Goal: Check status

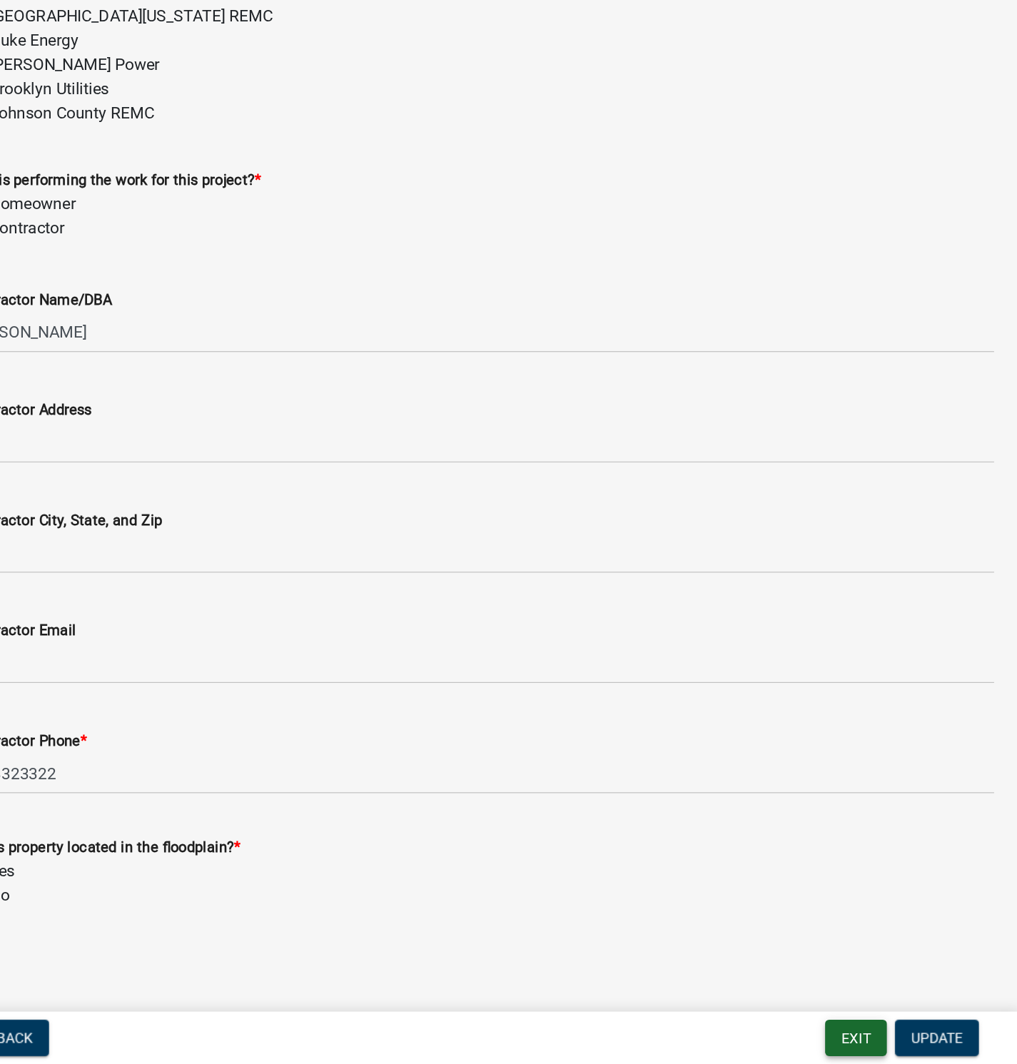
drag, startPoint x: 903, startPoint y: 1047, endPoint x: 902, endPoint y: 734, distance: 313.4
click at [902, 1046] on button "Exit" at bounding box center [903, 1046] width 44 height 26
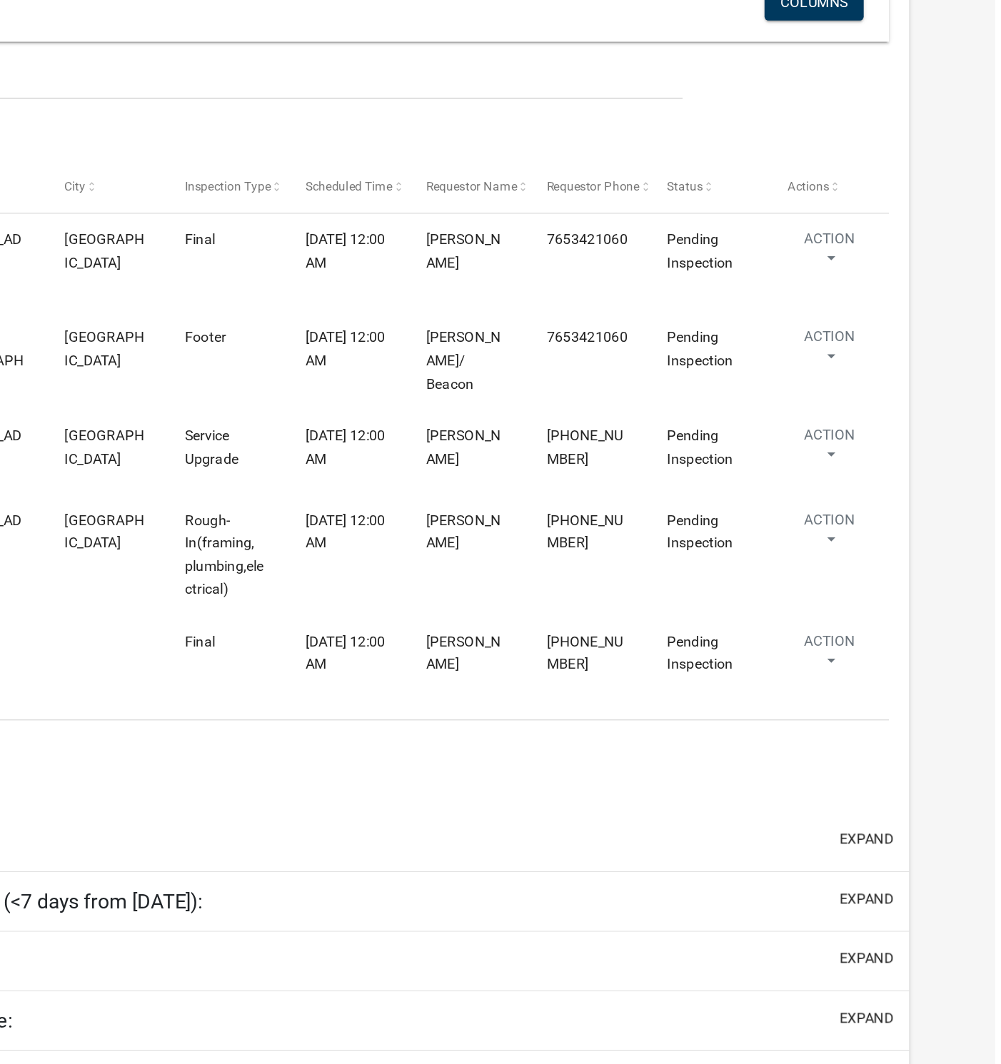
select select "1: 25"
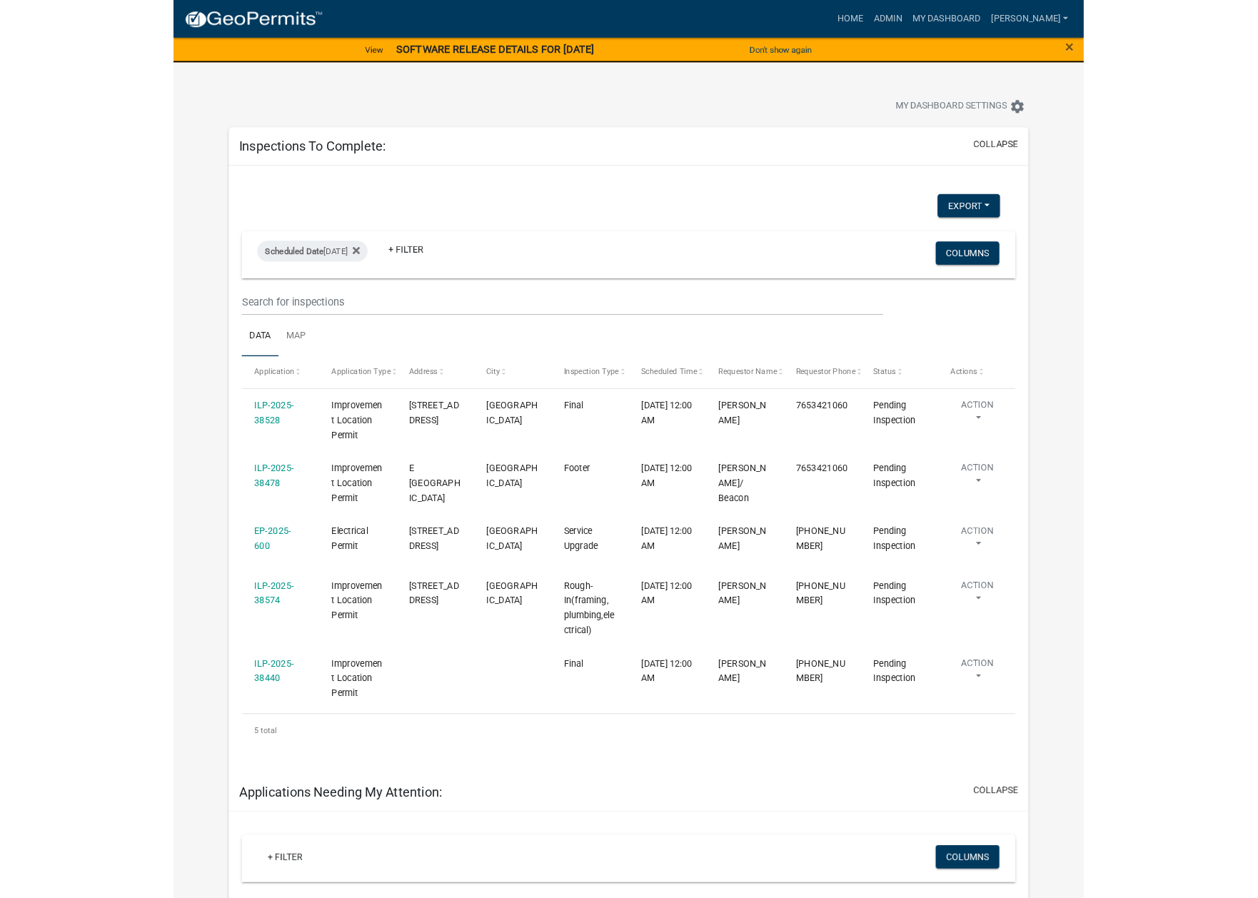
scroll to position [1, 0]
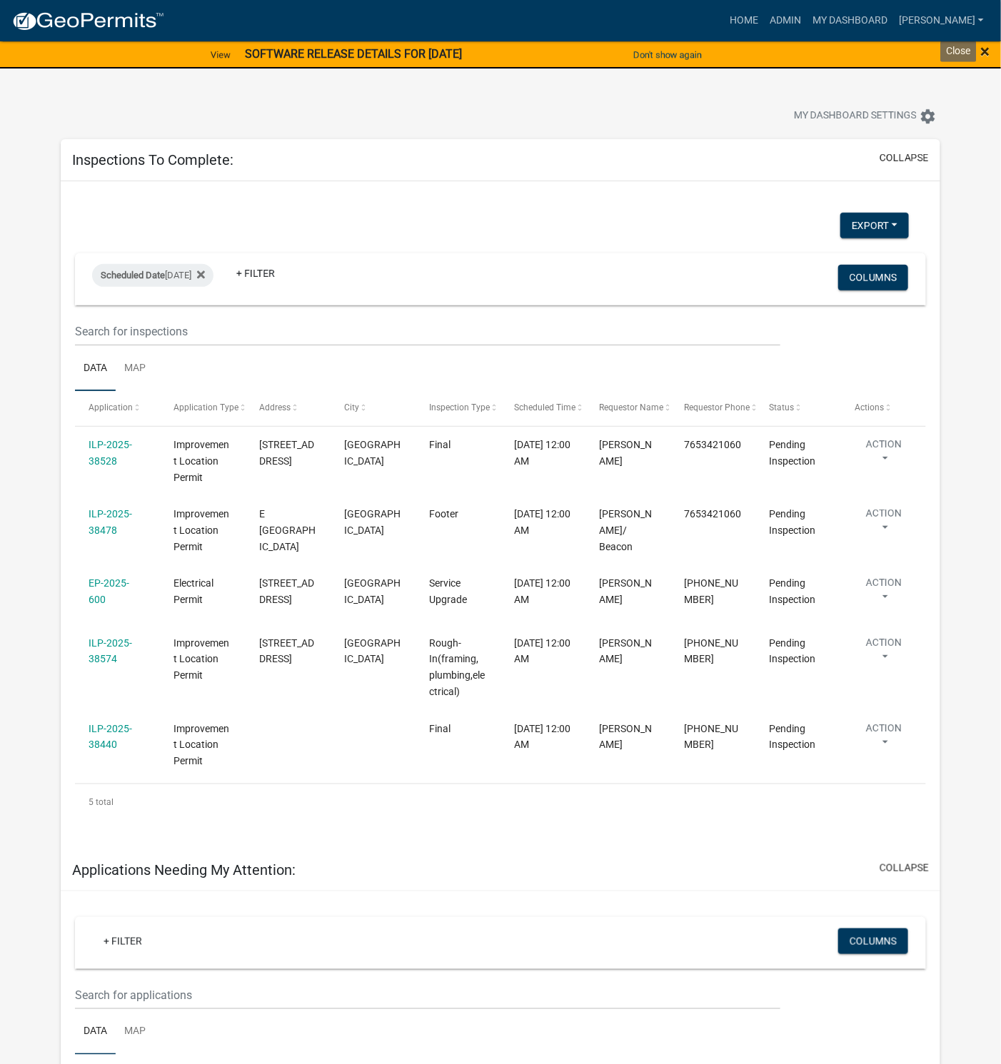
click at [987, 47] on span "×" at bounding box center [985, 51] width 9 height 20
